Goal: Task Accomplishment & Management: Use online tool/utility

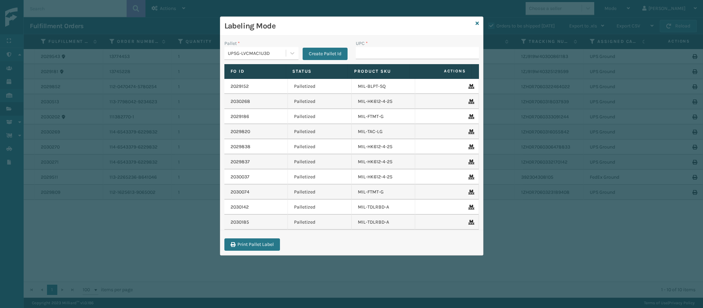
click at [481, 22] on div "Labeling Mode" at bounding box center [351, 26] width 263 height 19
click at [477, 22] on icon at bounding box center [477, 23] width 3 height 5
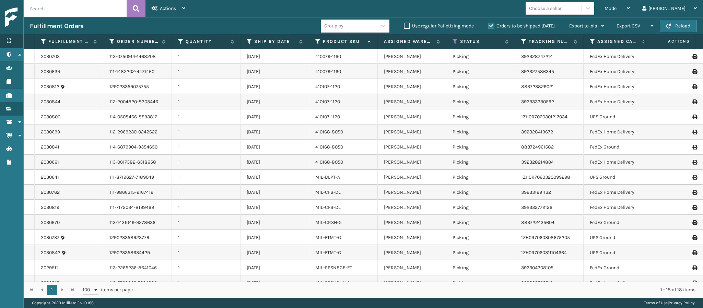
click at [10, 41] on icon at bounding box center [8, 40] width 5 height 5
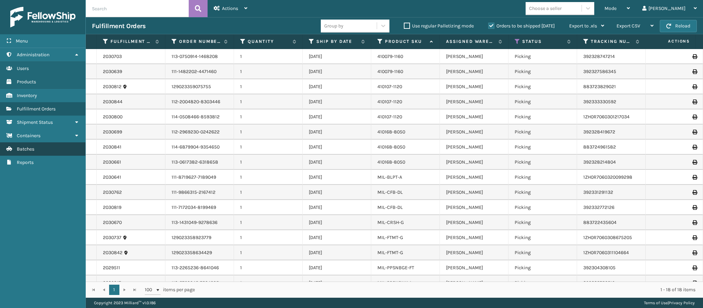
click at [38, 150] on link "Batches Batches" at bounding box center [42, 148] width 85 height 13
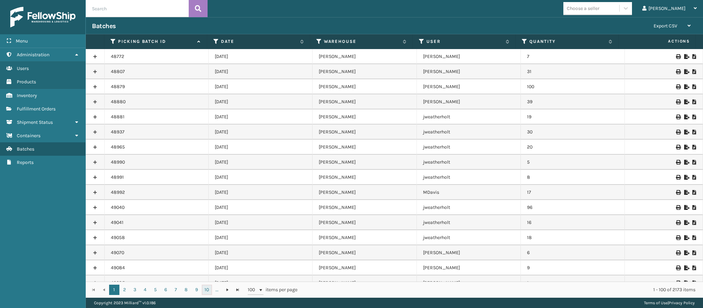
click at [205, 290] on link "10" at bounding box center [207, 290] width 10 height 10
click at [236, 289] on span "Go to the last page" at bounding box center [237, 289] width 5 height 5
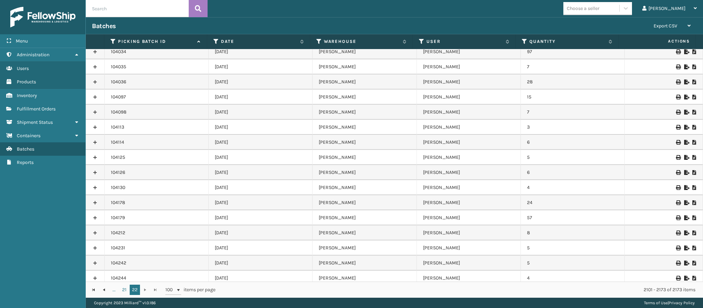
scroll to position [870, 0]
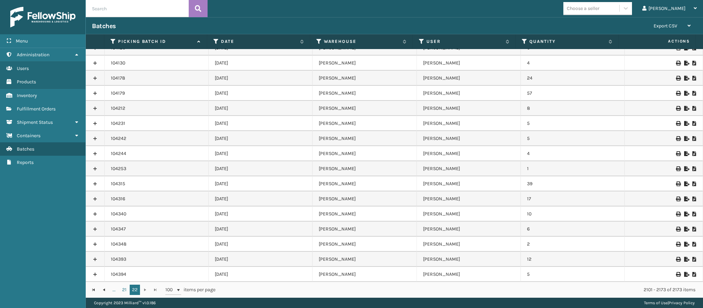
click at [140, 276] on td "104394" at bounding box center [157, 274] width 104 height 15
drag, startPoint x: 140, startPoint y: 276, endPoint x: 212, endPoint y: 272, distance: 72.6
click at [209, 272] on tr "104394 [DATE] [PERSON_NAME] [PERSON_NAME] 5" at bounding box center [395, 274] width 618 height 15
click at [54, 106] on span "Fulfillment Orders" at bounding box center [36, 109] width 39 height 6
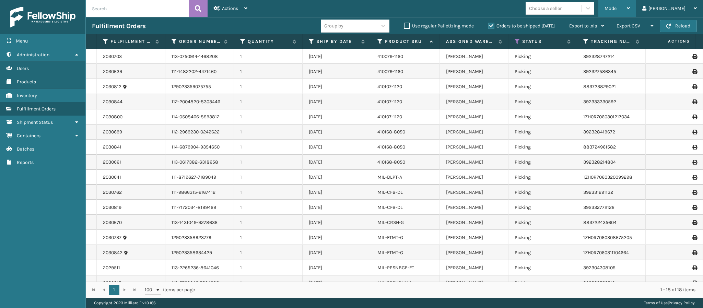
click at [630, 9] on icon at bounding box center [628, 8] width 3 height 5
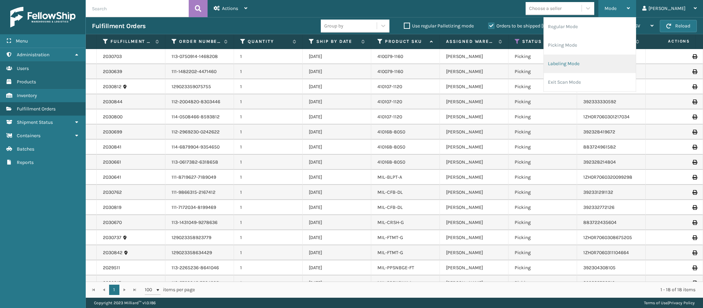
click at [600, 58] on li "Labeling Mode" at bounding box center [590, 64] width 92 height 19
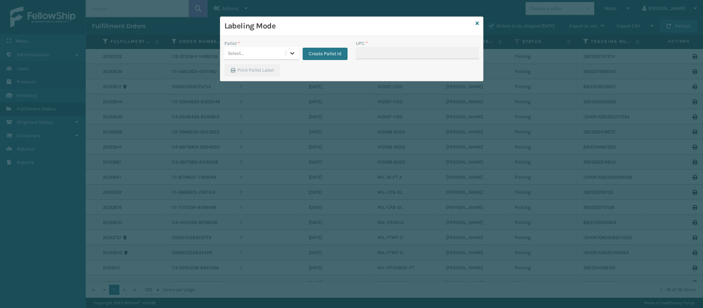
click at [292, 53] on icon at bounding box center [292, 53] width 7 height 7
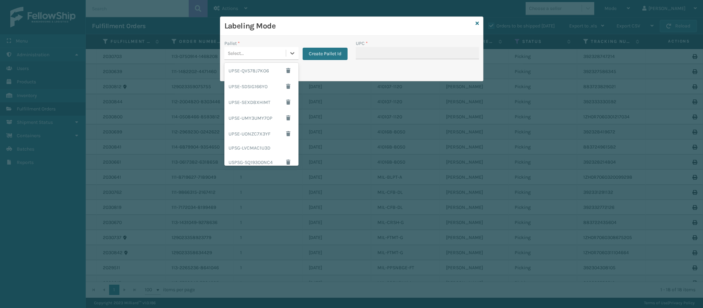
scroll to position [98, 0]
click at [264, 139] on div "UPSG-LVCMAC1U3D" at bounding box center [262, 143] width 74 height 13
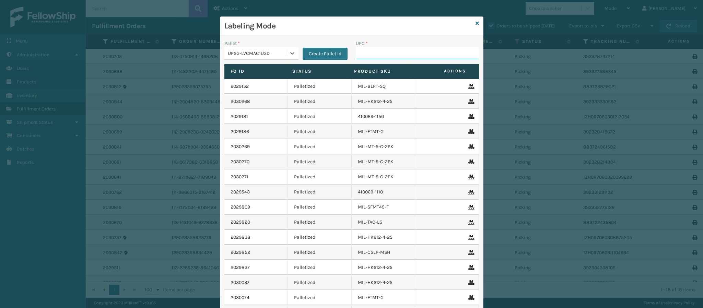
click at [373, 56] on input "UPC *" at bounding box center [417, 53] width 123 height 12
type input "849986014003"
type input "840985117559"
type input "840985117900"
type input "840985118686"
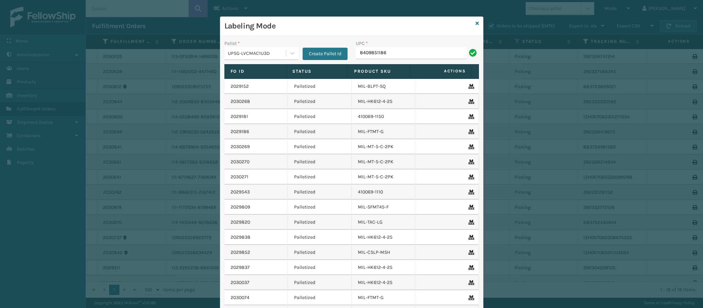
type input "84098511868"
click at [290, 55] on icon at bounding box center [292, 53] width 7 height 7
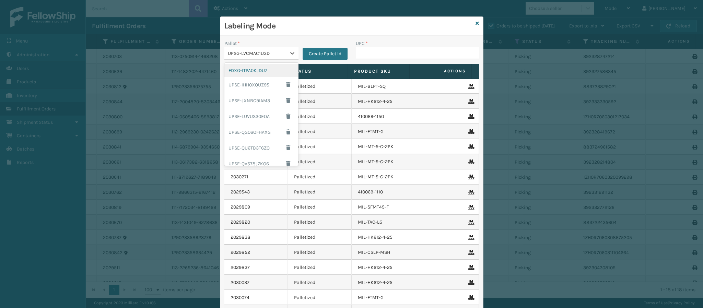
click at [253, 72] on div "FDXG-ITPA0KJDU7" at bounding box center [262, 70] width 74 height 13
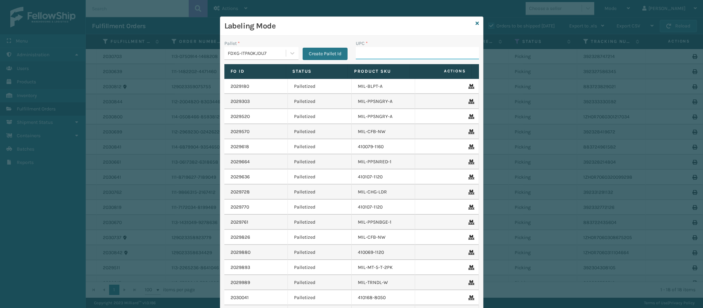
click at [395, 52] on input "UPC *" at bounding box center [417, 53] width 123 height 12
type input "849986014003"
type input "849986009504"
type input "84998600950"
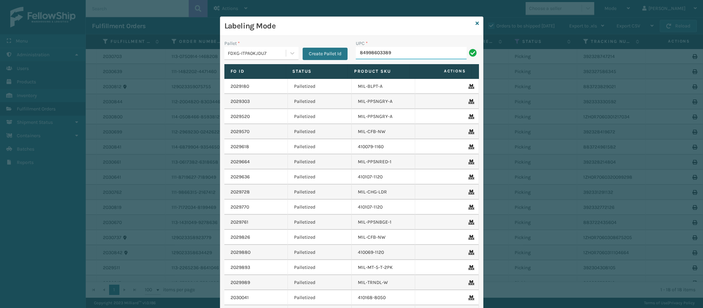
type input "849986033899"
type input "840985117900"
type input "8409851244"
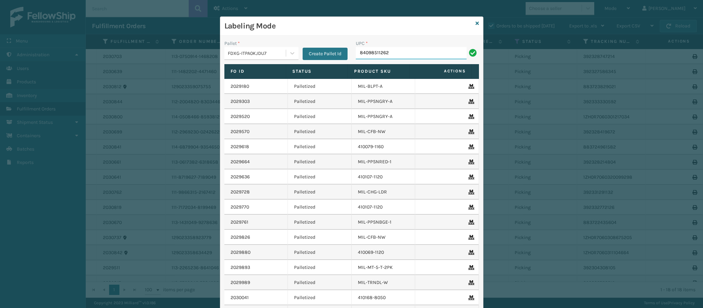
type input "840985112622"
type input "840985112"
type input "84098512063"
click at [476, 25] on icon at bounding box center [477, 23] width 3 height 5
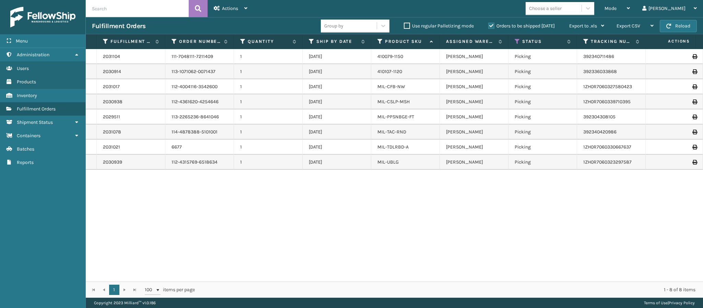
click at [413, 104] on div "MIL-CSLP-MSH" at bounding box center [406, 102] width 56 height 7
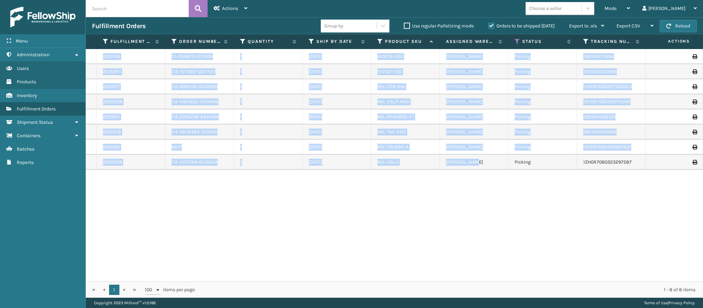
drag, startPoint x: 494, startPoint y: 168, endPoint x: 419, endPoint y: 220, distance: 90.8
click at [419, 220] on div "2031104 111-7048111-7211409 1 [DATE] 410079-1150 [PERSON_NAME] Picking 39234071…" at bounding box center [395, 165] width 618 height 233
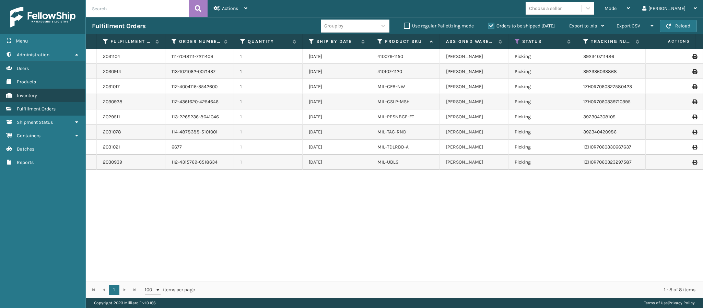
click at [32, 95] on span "Inventory" at bounding box center [27, 96] width 20 height 6
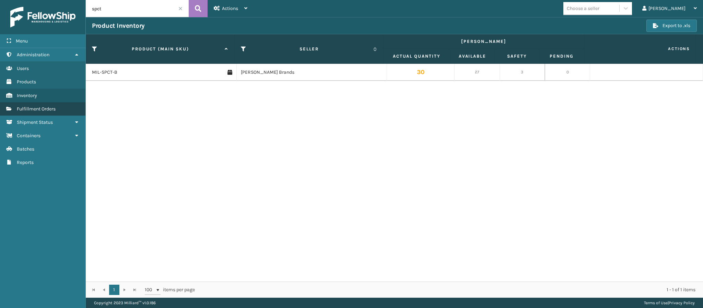
click at [35, 106] on span "Fulfillment Orders" at bounding box center [36, 109] width 39 height 6
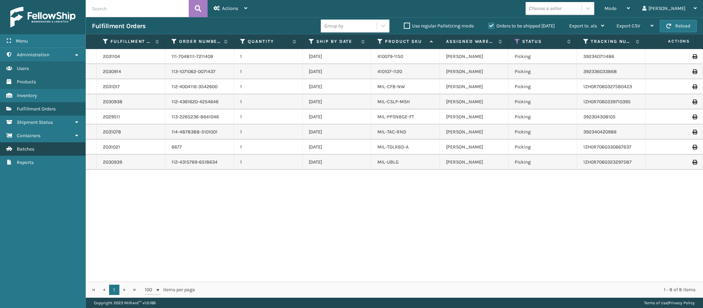
click at [31, 146] on span "Batches" at bounding box center [26, 149] width 18 height 6
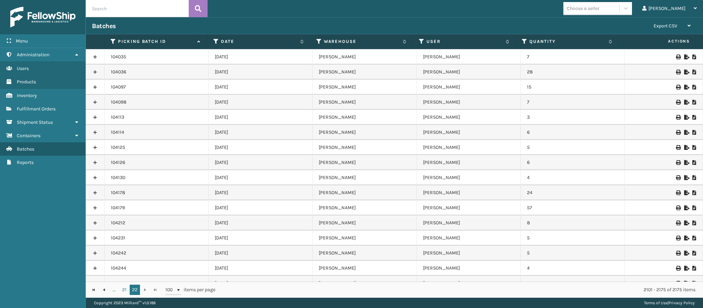
scroll to position [899, 0]
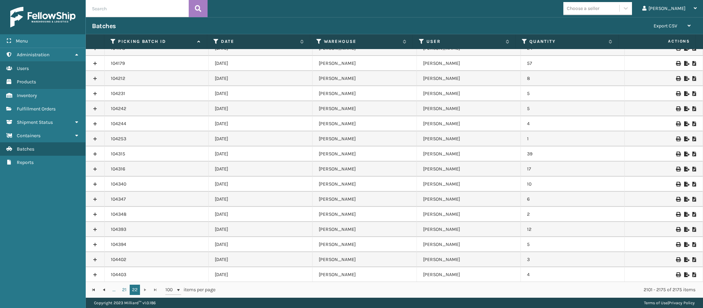
click at [154, 288] on div "... 21 22 ... 21 22 100 items per page 2101 - 2175 of 2175 items" at bounding box center [395, 290] width 618 height 16
click at [684, 14] on div "[PERSON_NAME]" at bounding box center [670, 8] width 55 height 17
click at [546, 30] on div "Batches Export CSV Export Current Page Export All Pages" at bounding box center [395, 25] width 618 height 17
click at [36, 106] on span "Fulfillment Orders" at bounding box center [36, 109] width 39 height 6
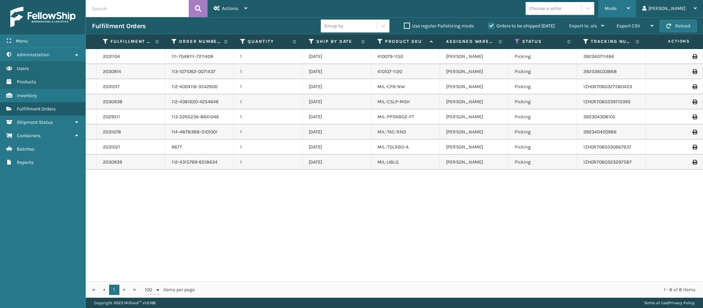
click at [630, 1] on div "Mode" at bounding box center [617, 8] width 25 height 17
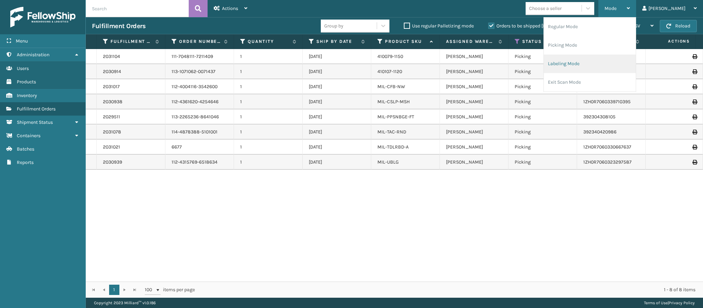
click at [602, 69] on li "Labeling Mode" at bounding box center [590, 64] width 92 height 19
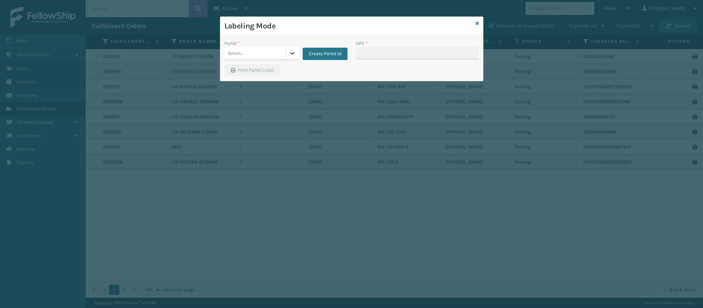
click at [291, 55] on icon at bounding box center [292, 53] width 7 height 7
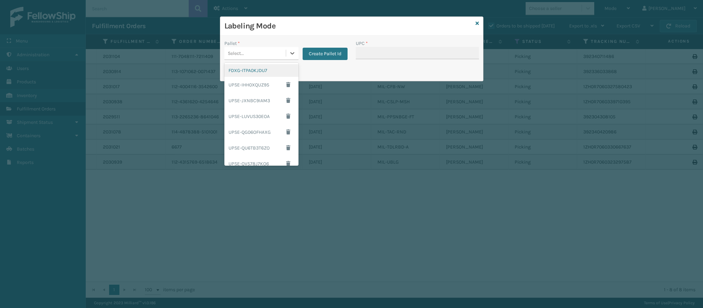
click at [264, 72] on div "FDXG-ITPA0KJDU7" at bounding box center [262, 70] width 74 height 13
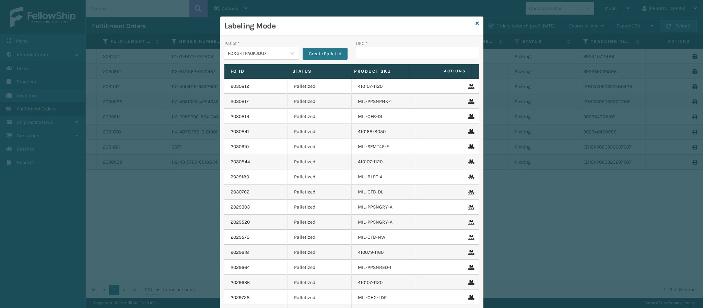
click at [410, 54] on input "UPC *" at bounding box center [417, 53] width 123 height 12
type input "849986"
click at [475, 21] on div "Labeling Mode" at bounding box center [351, 26] width 263 height 19
click at [476, 22] on icon at bounding box center [477, 23] width 3 height 5
